Goal: Information Seeking & Learning: Learn about a topic

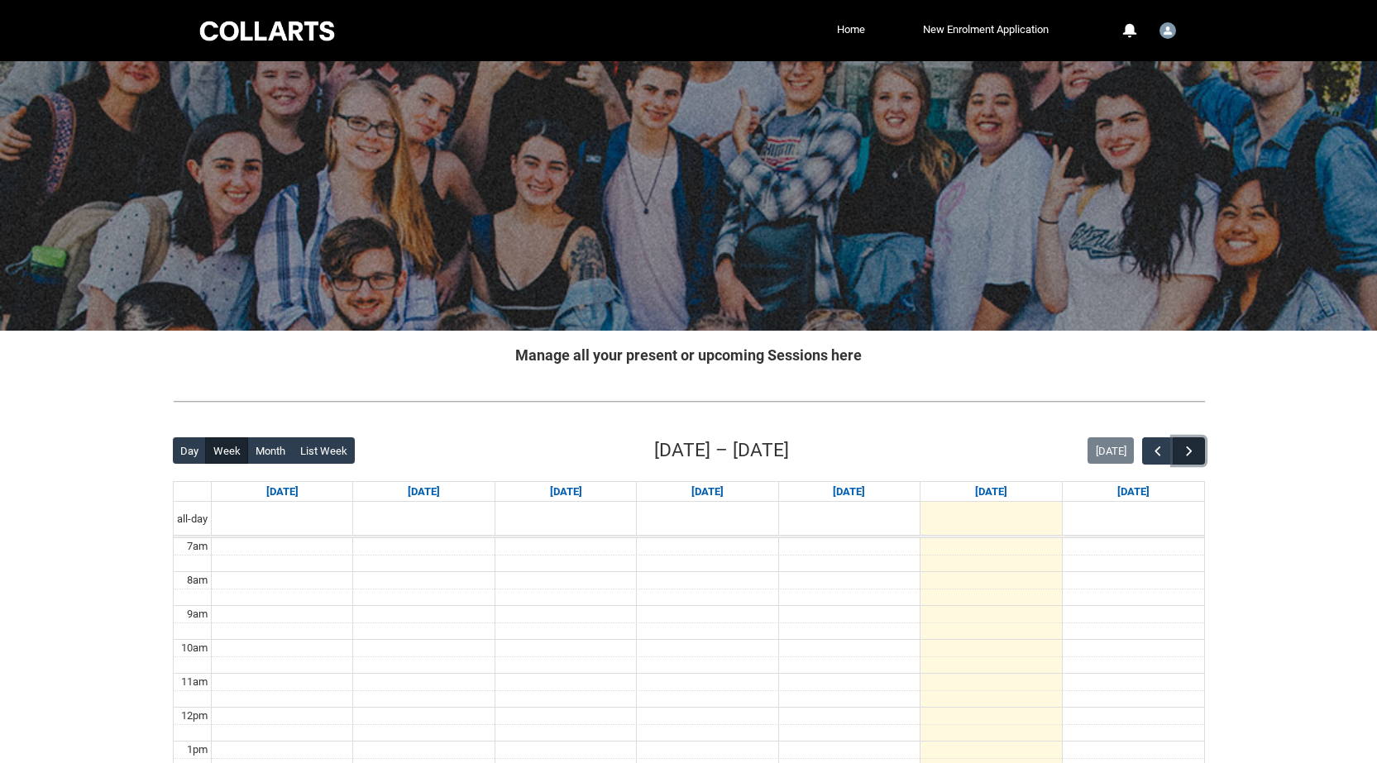
click at [1185, 447] on span "button" at bounding box center [1189, 451] width 17 height 17
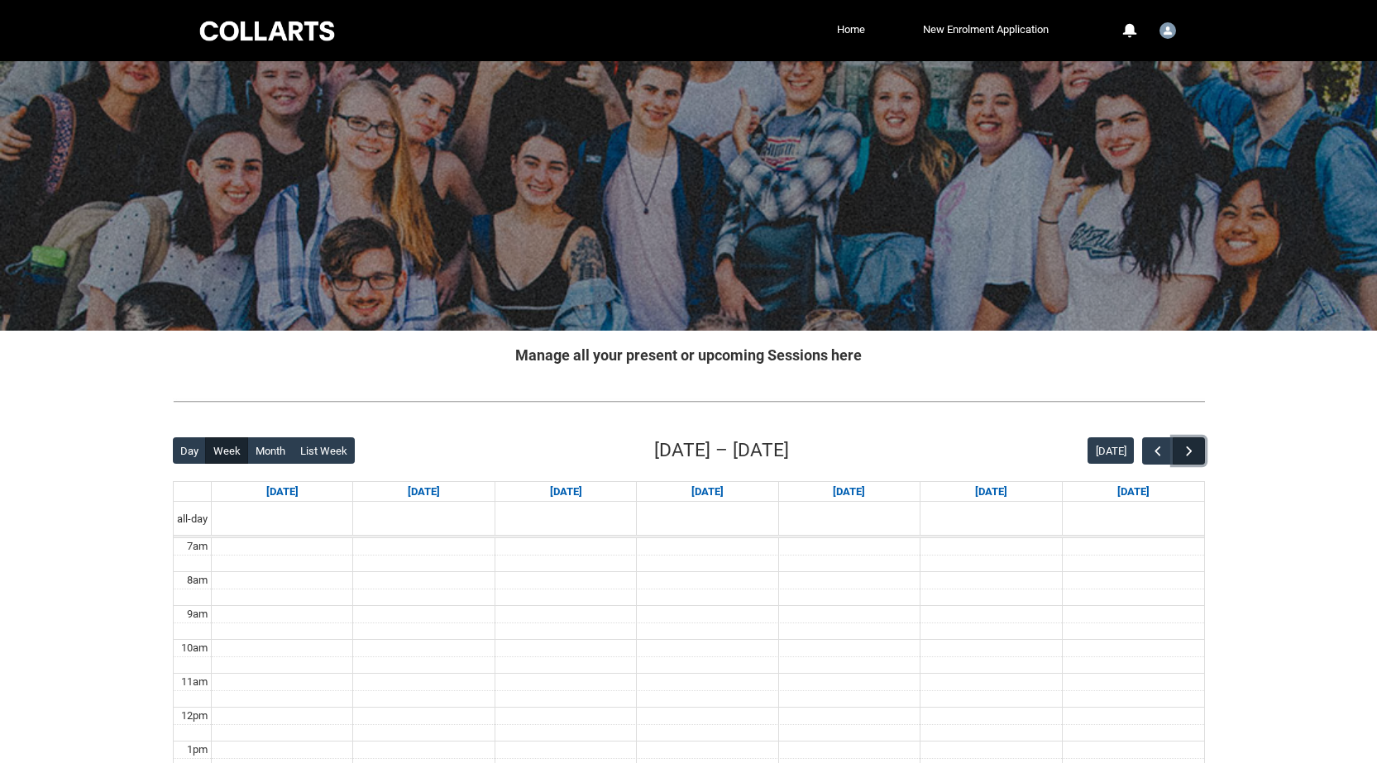
click at [1185, 447] on span "button" at bounding box center [1189, 451] width 17 height 17
click at [1148, 448] on button "button" at bounding box center [1157, 451] width 31 height 27
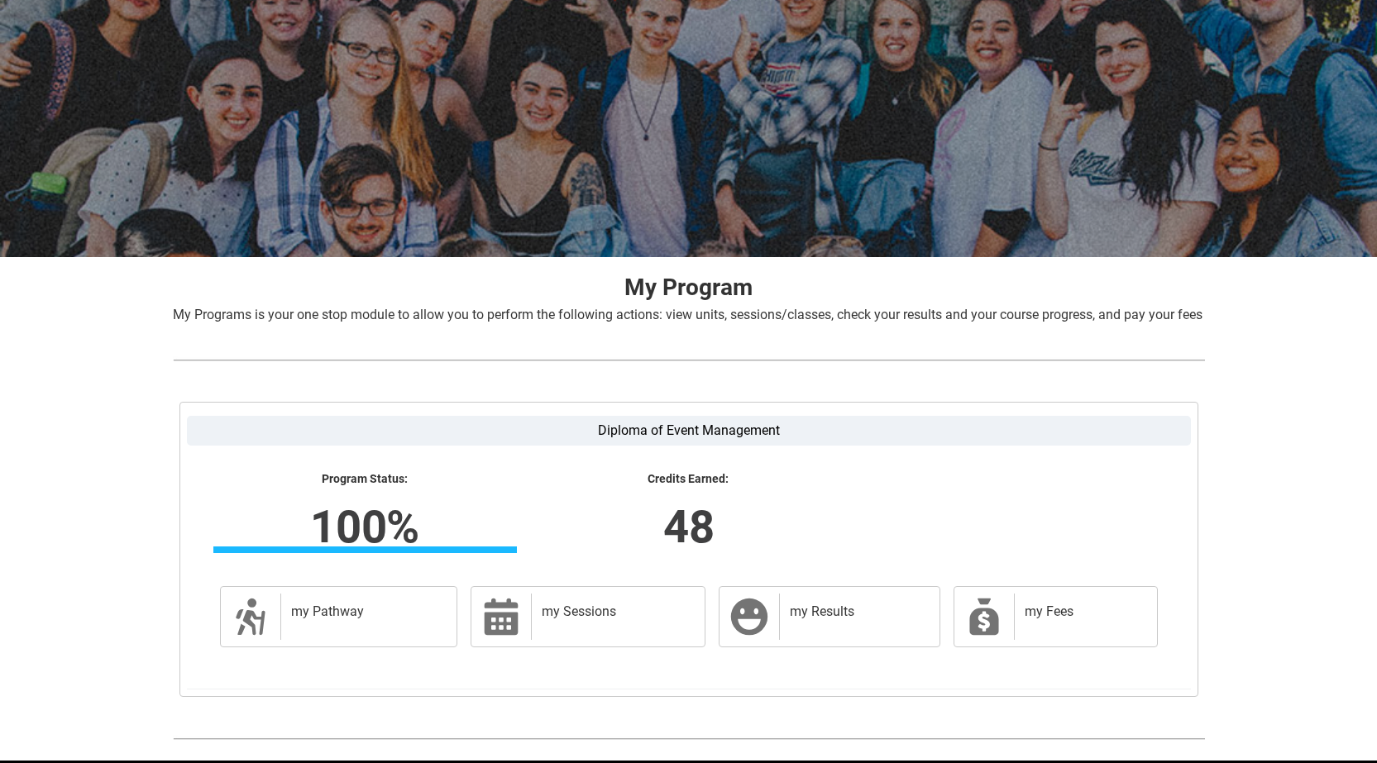
scroll to position [158, 0]
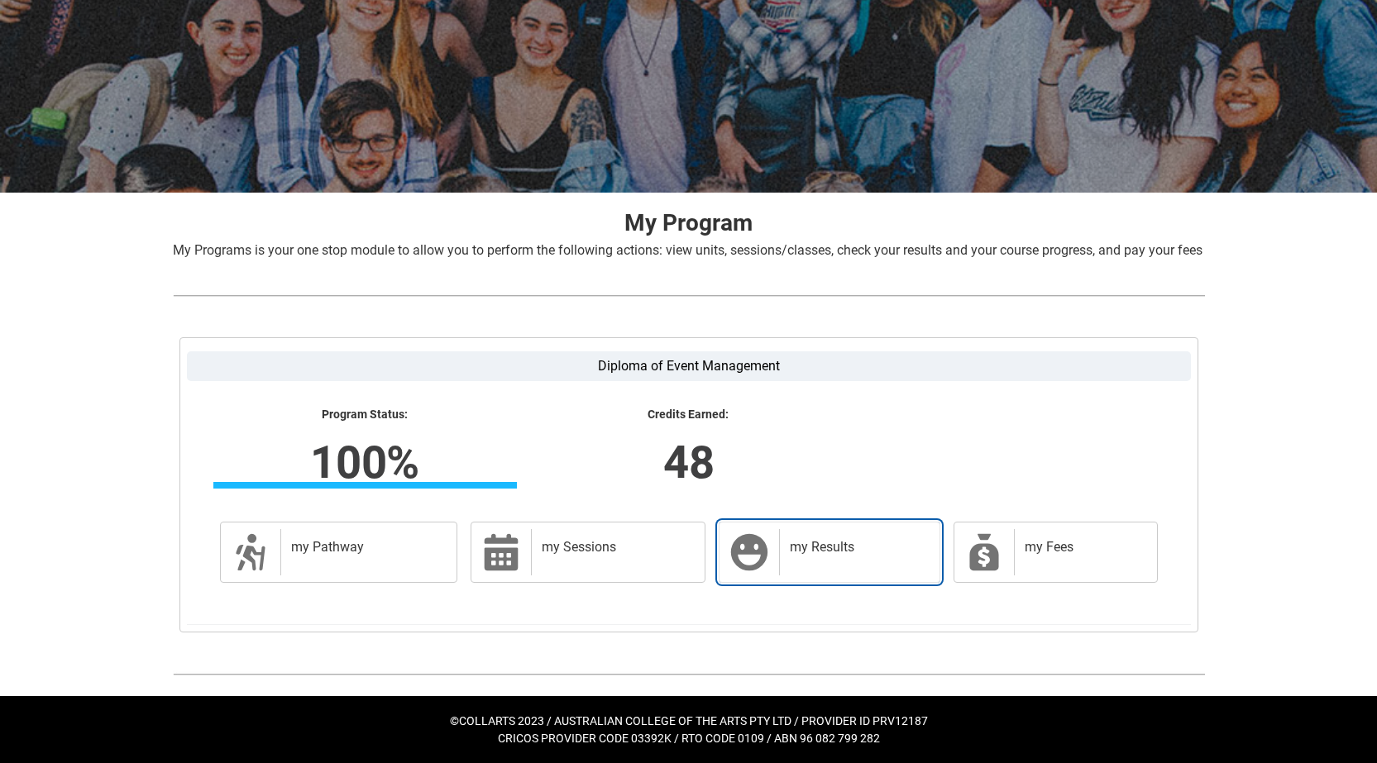
click at [753, 537] on icon at bounding box center [749, 552] width 36 height 36
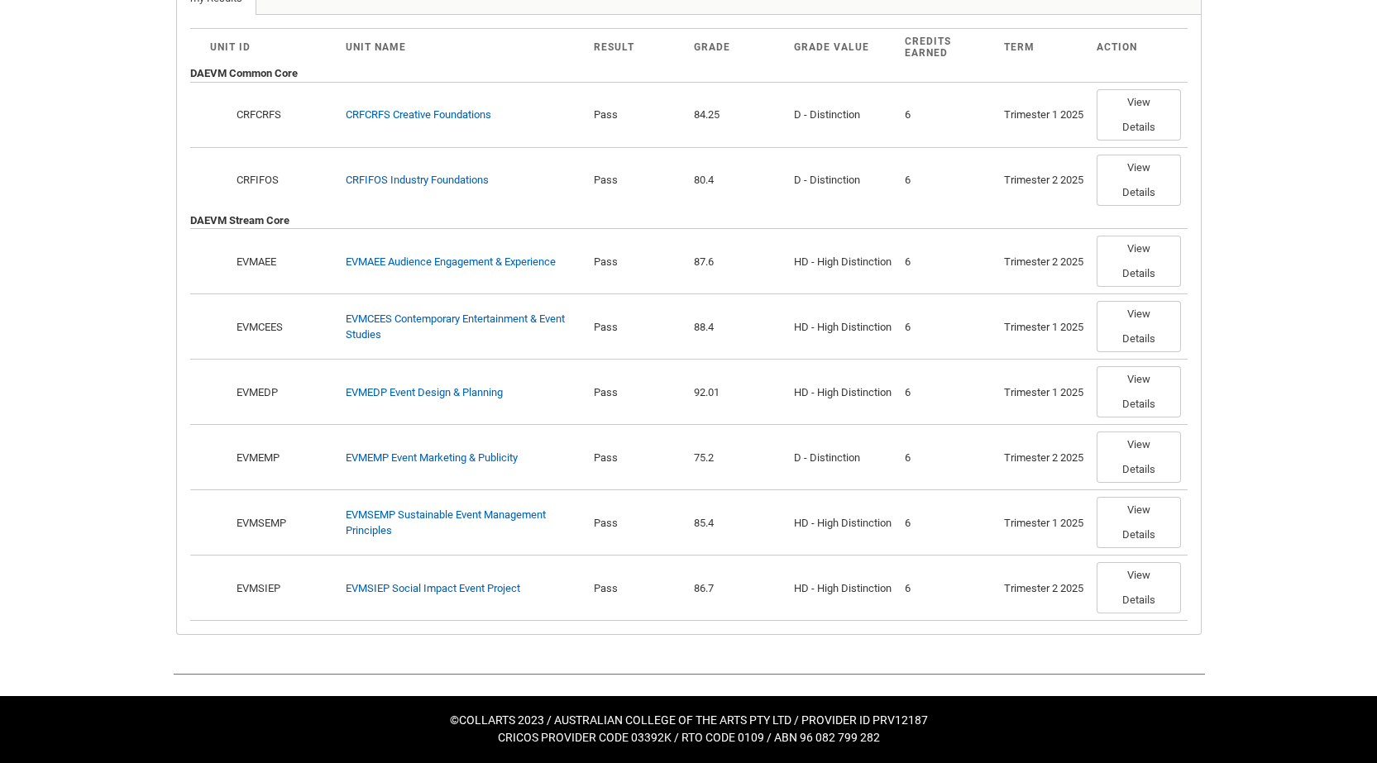
scroll to position [462, 0]
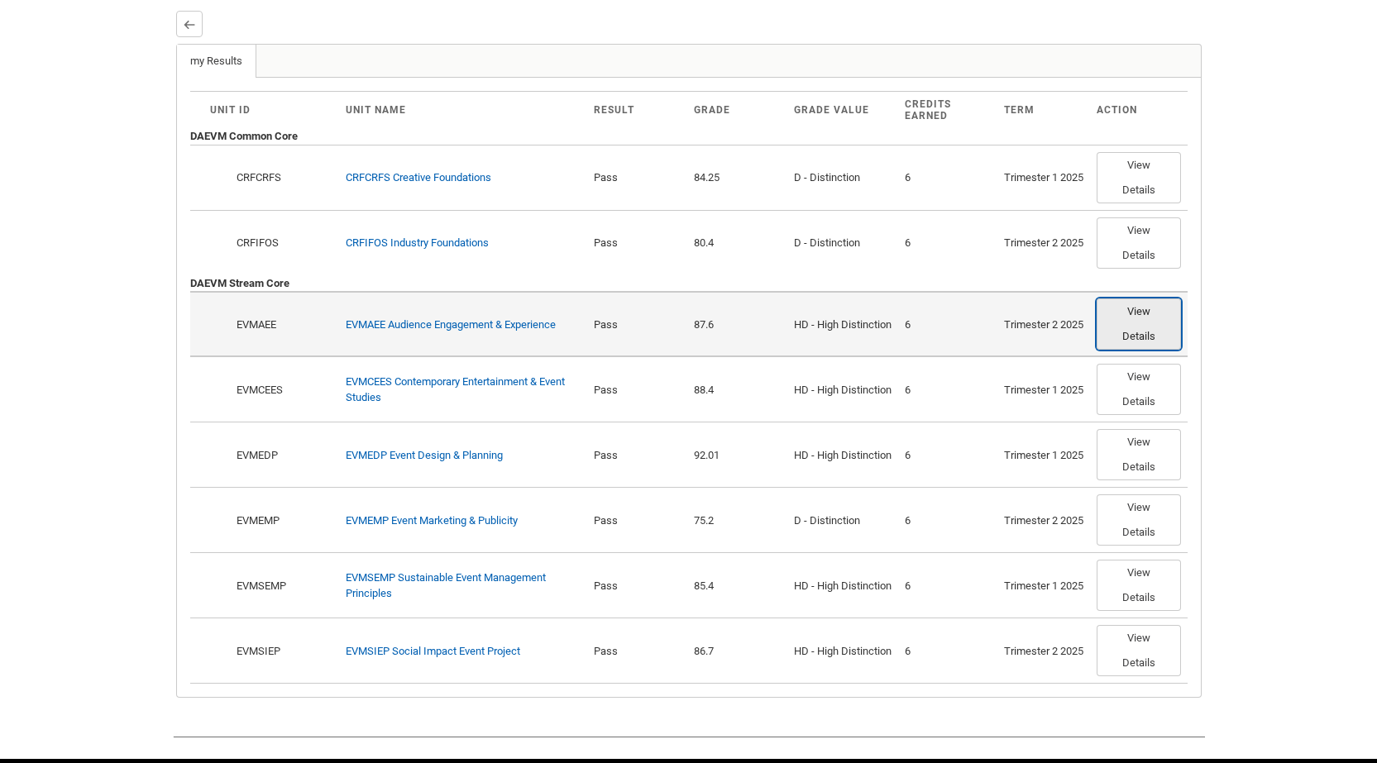
click at [1151, 334] on button "View Details" at bounding box center [1139, 324] width 84 height 51
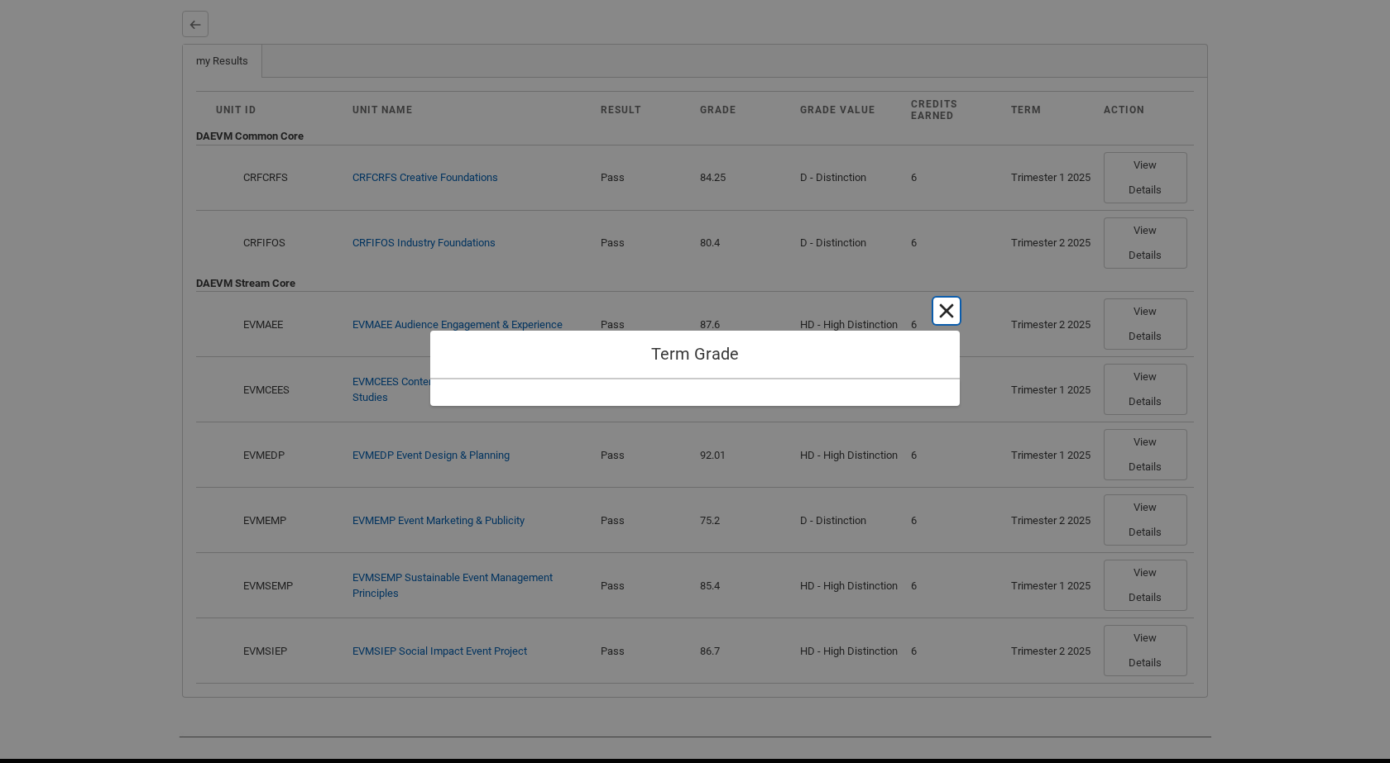
click at [948, 304] on button "Cancel and close" at bounding box center [946, 311] width 26 height 26
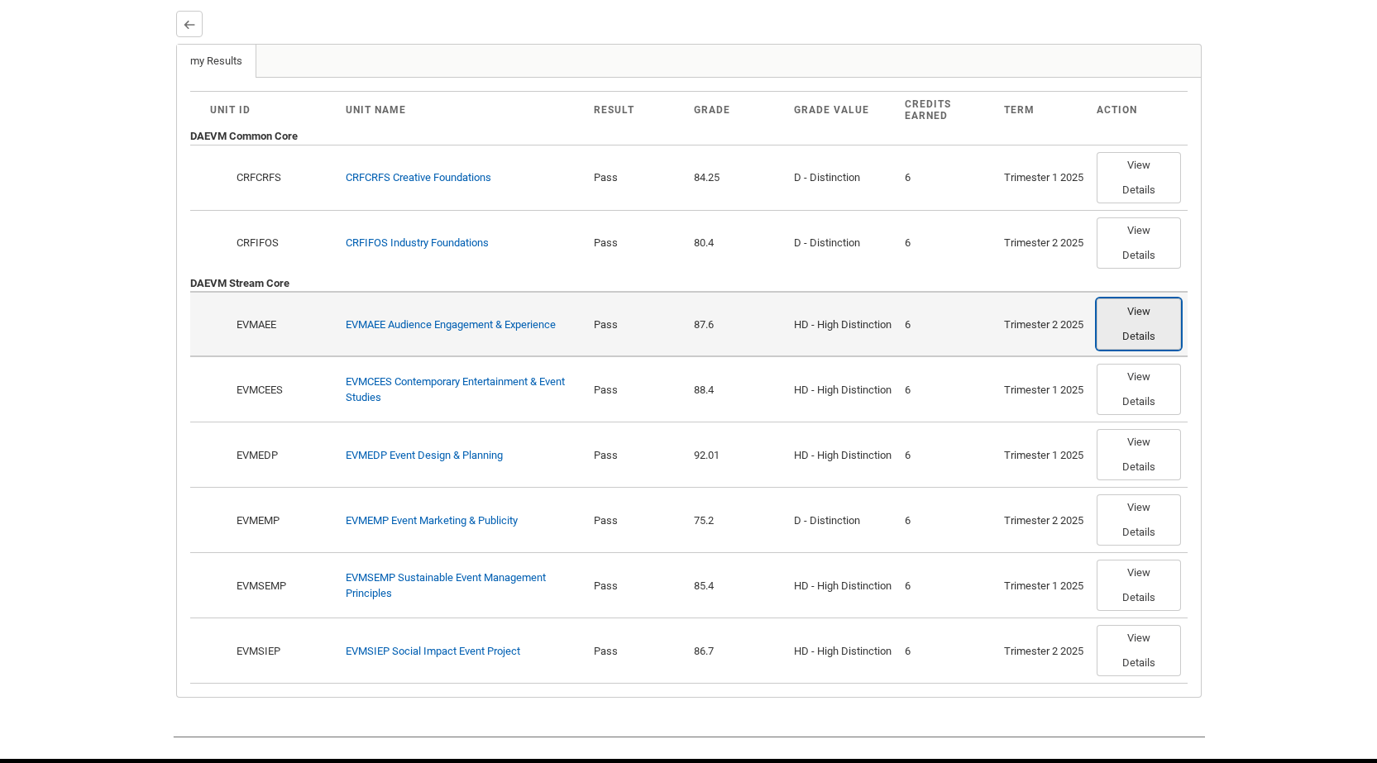
scroll to position [544, 0]
